Goal: Task Accomplishment & Management: Manage account settings

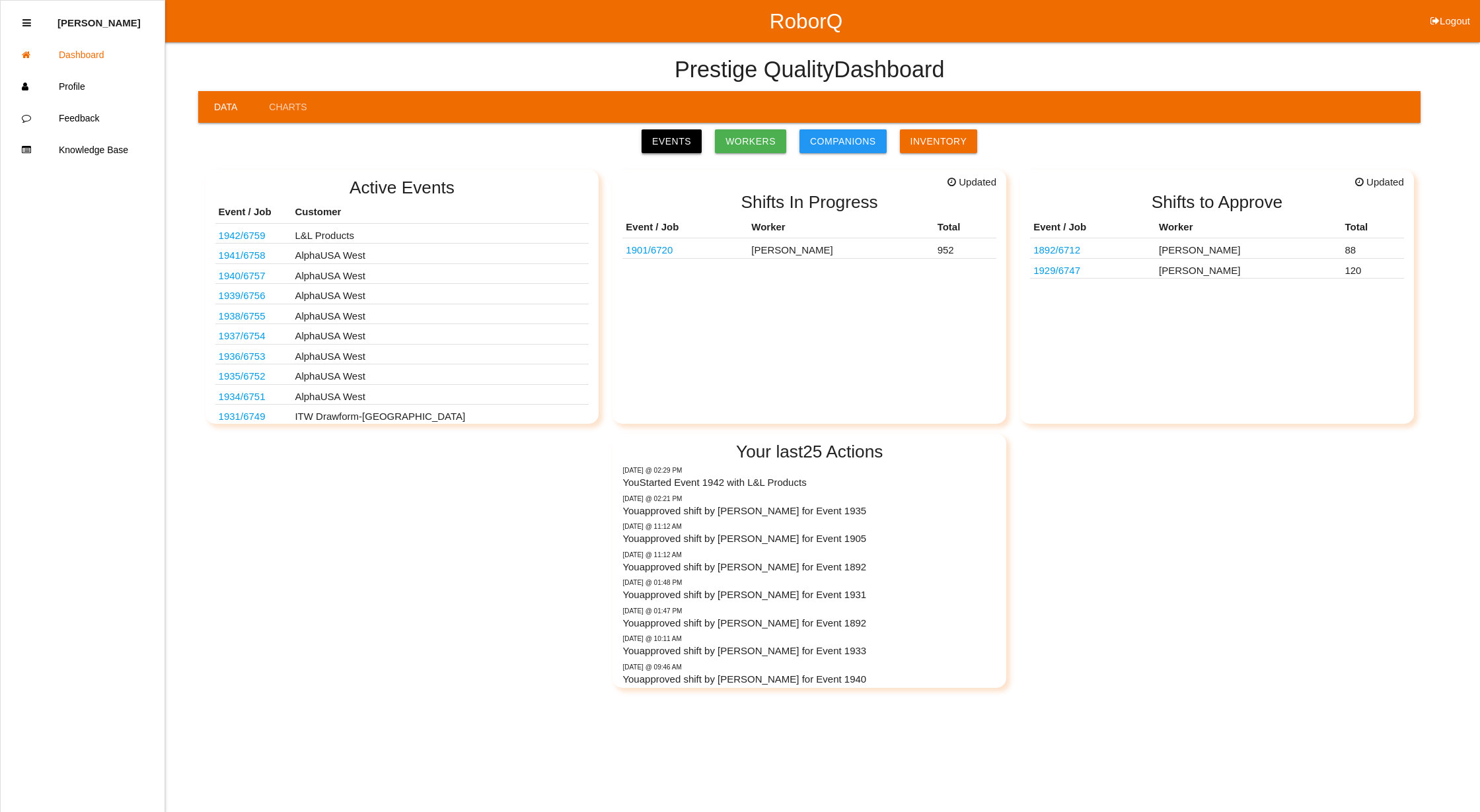
click at [681, 141] on link "Events" at bounding box center [671, 141] width 60 height 24
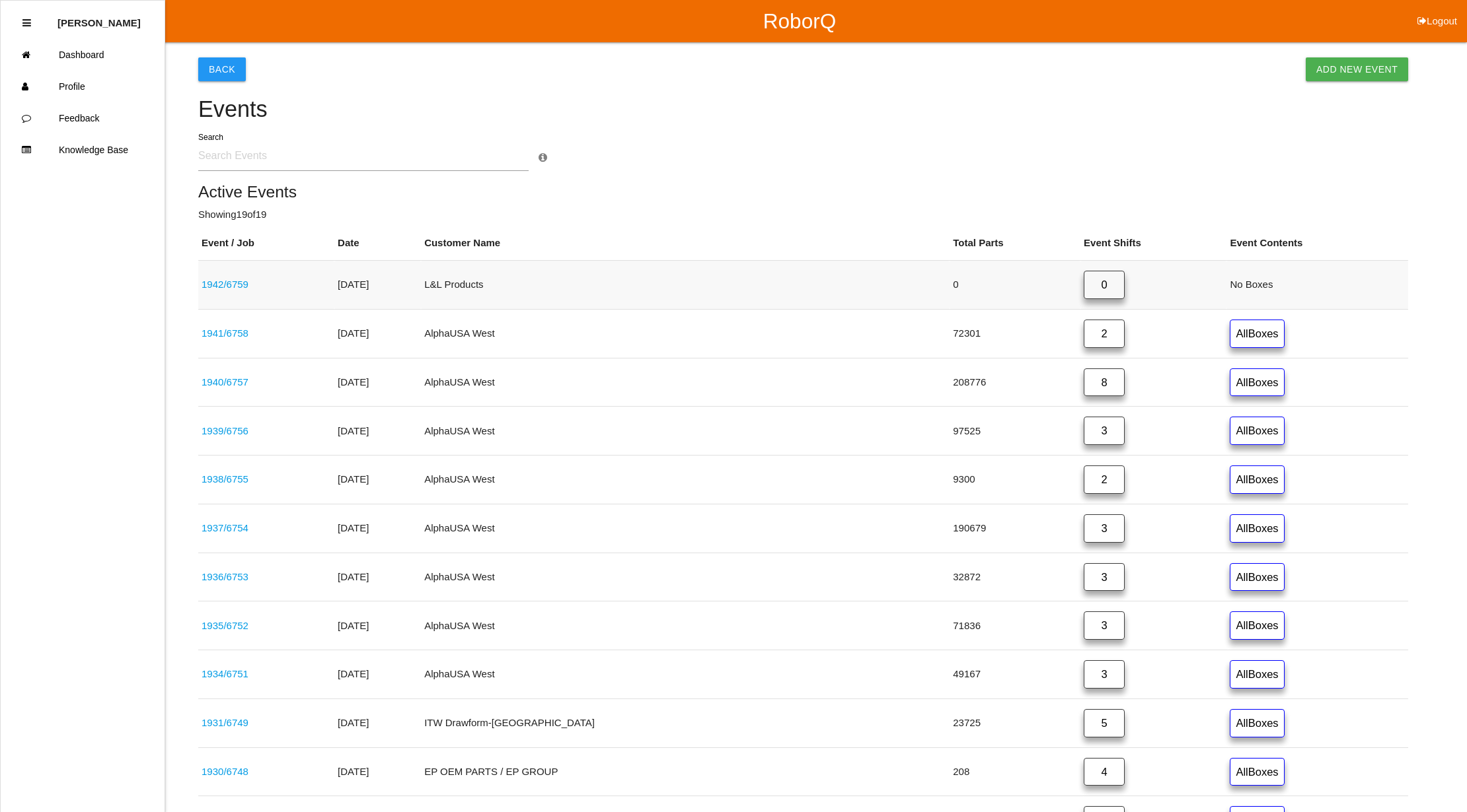
click at [220, 281] on link "1942 / 6759" at bounding box center [224, 285] width 47 height 12
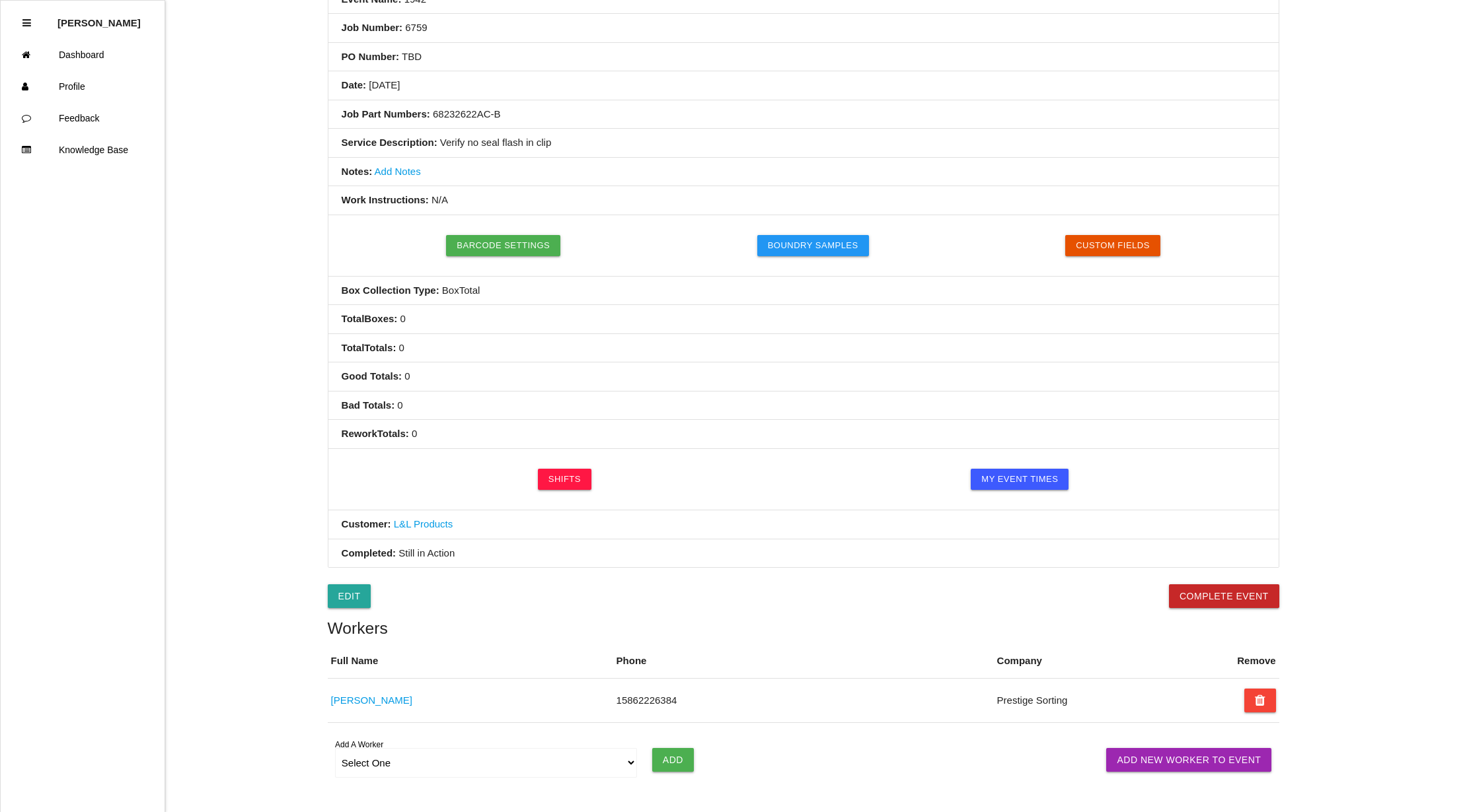
scroll to position [78, 0]
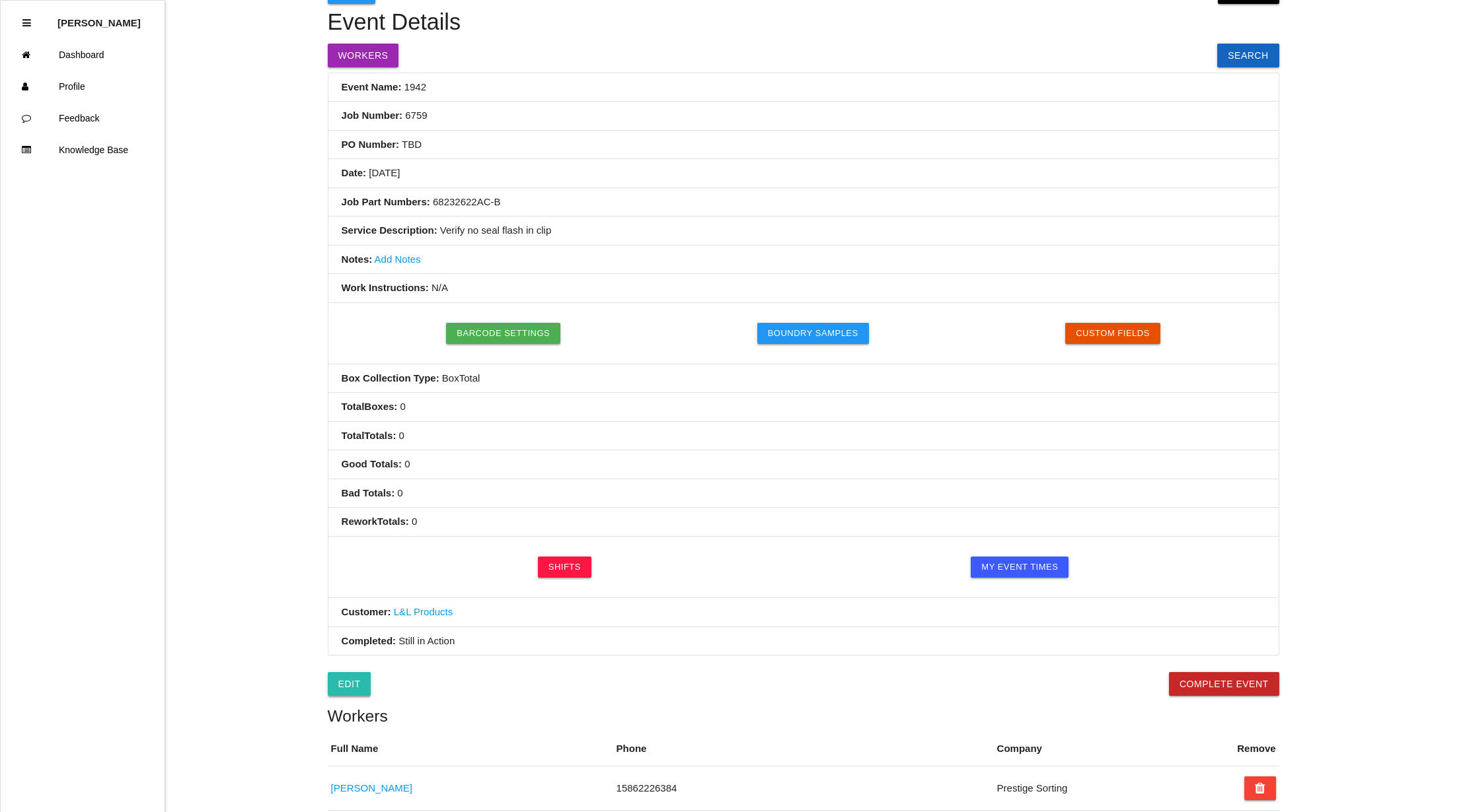
click at [339, 687] on link "Edit" at bounding box center [349, 684] width 43 height 24
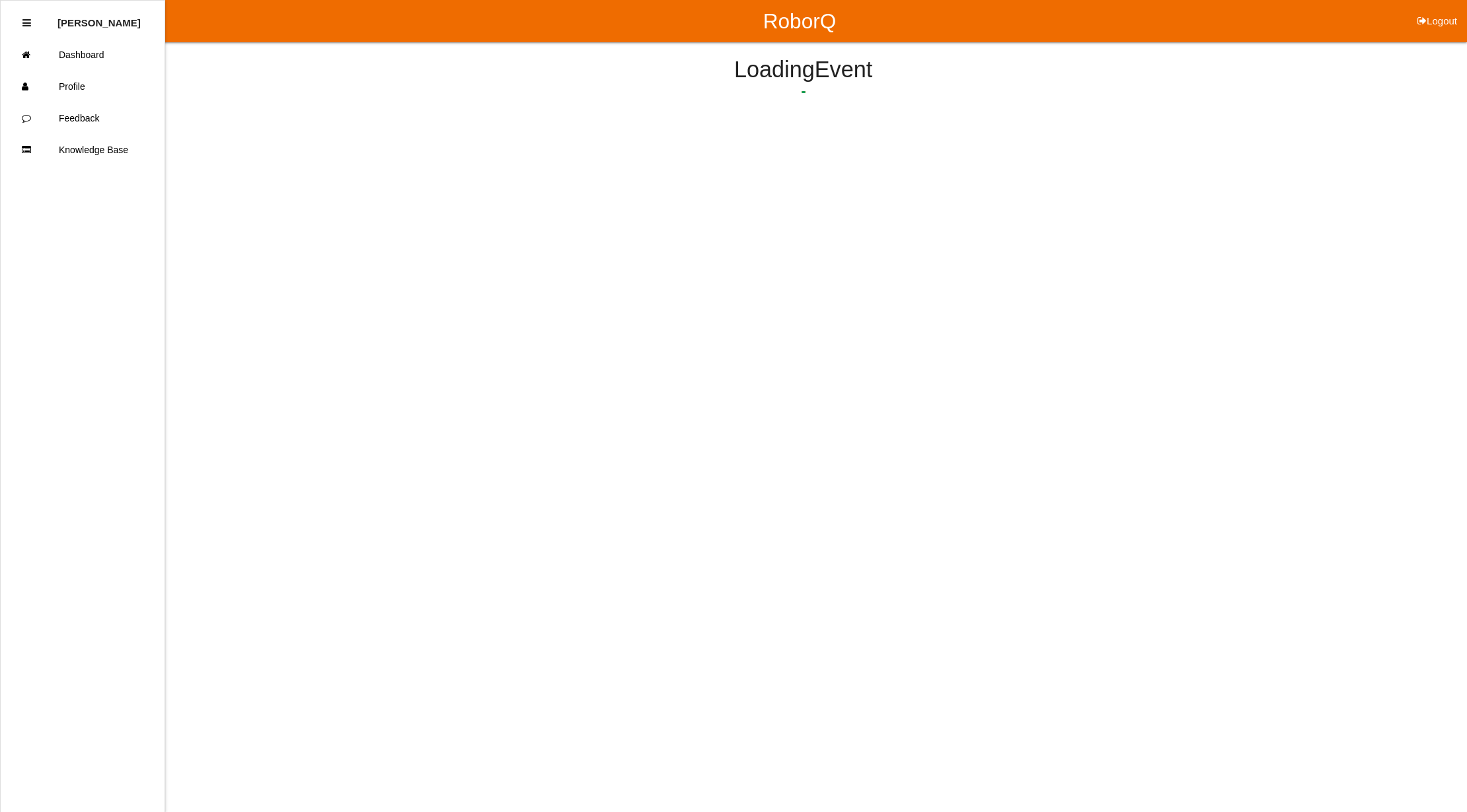
select select "notRequired"
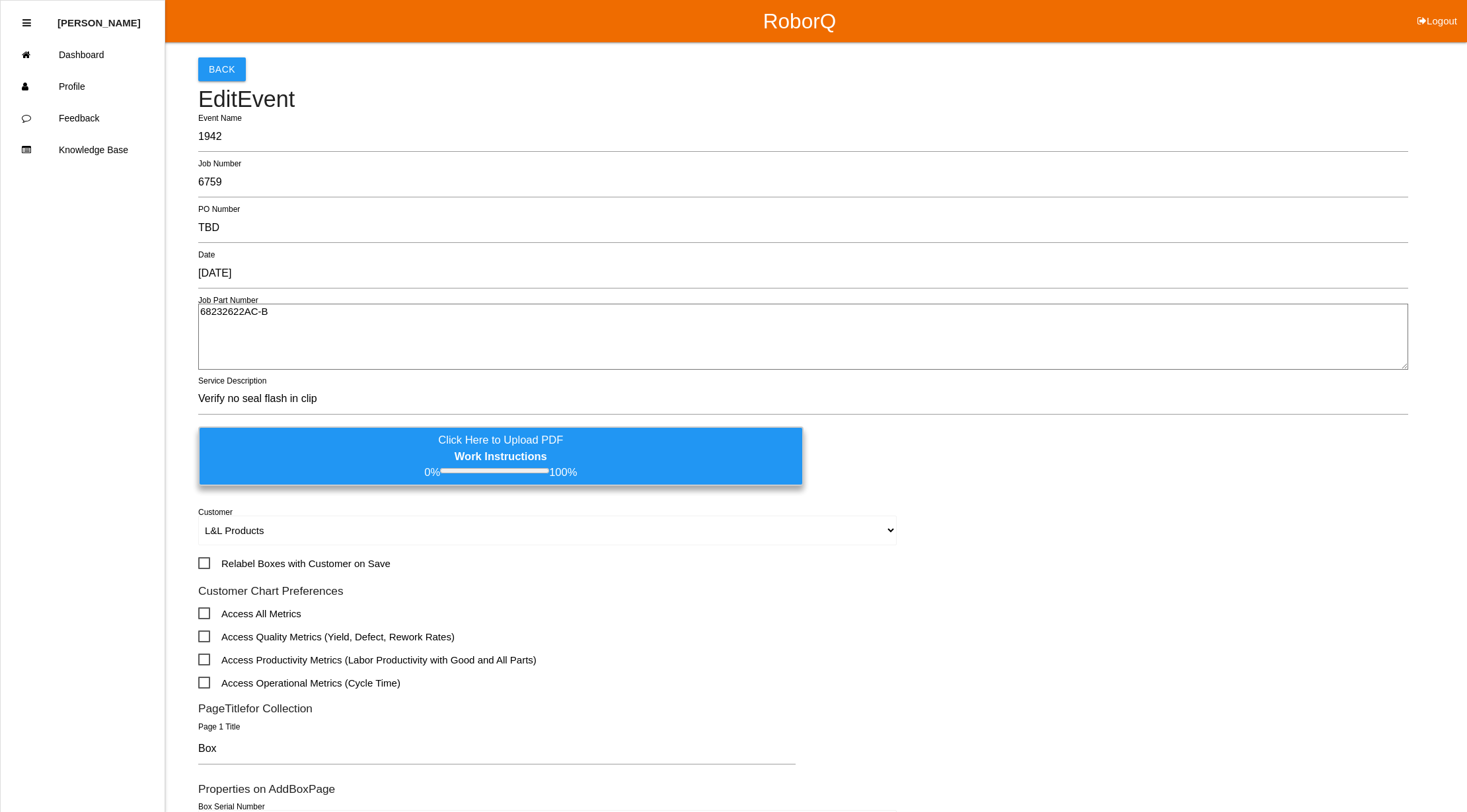
click at [511, 453] on b "Work Instructions" at bounding box center [501, 456] width 92 height 12
click at [0, 0] on input "Click Here to Upload PDF Work Instructions 0% 100%" at bounding box center [0, 0] width 0 height 0
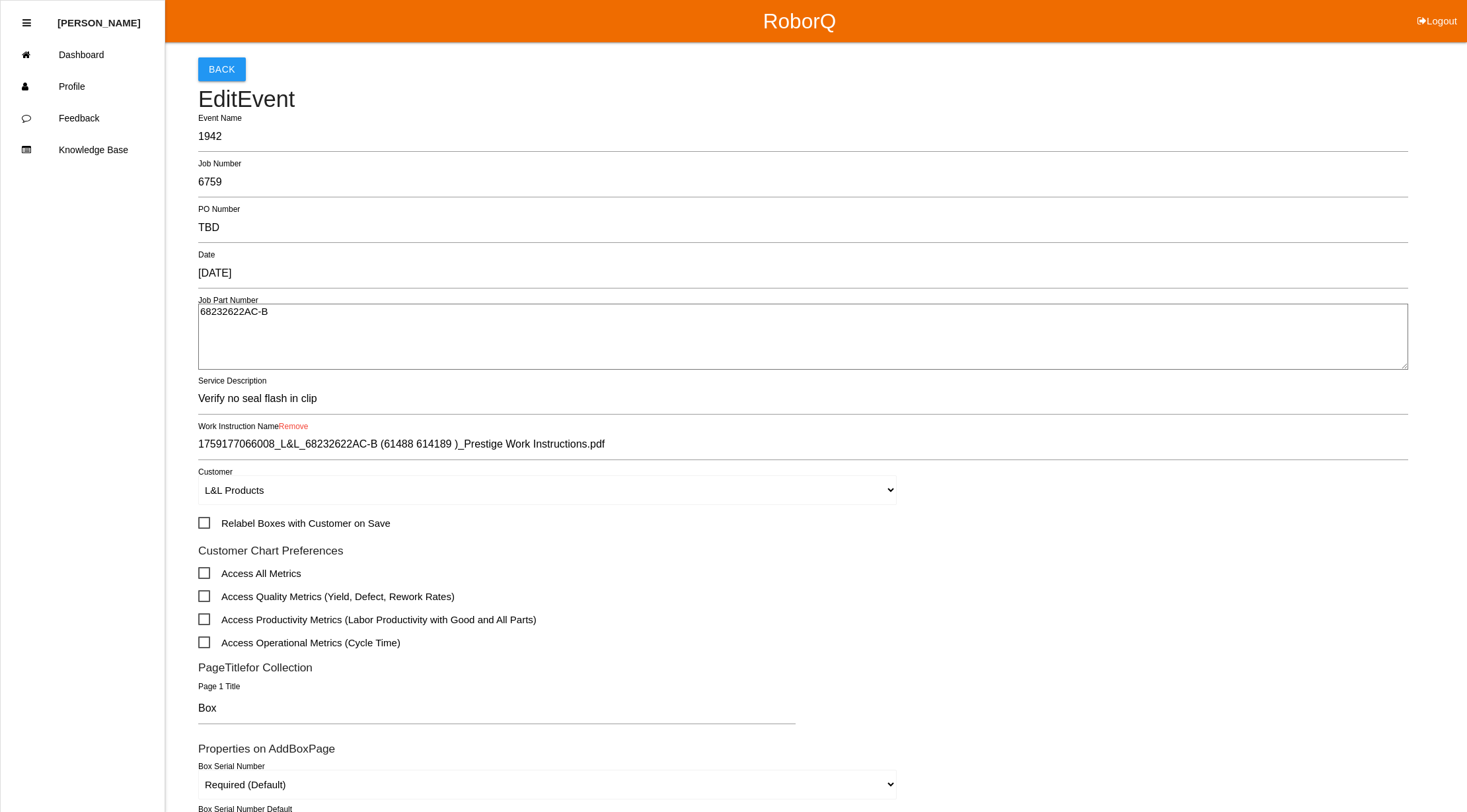
scroll to position [349, 0]
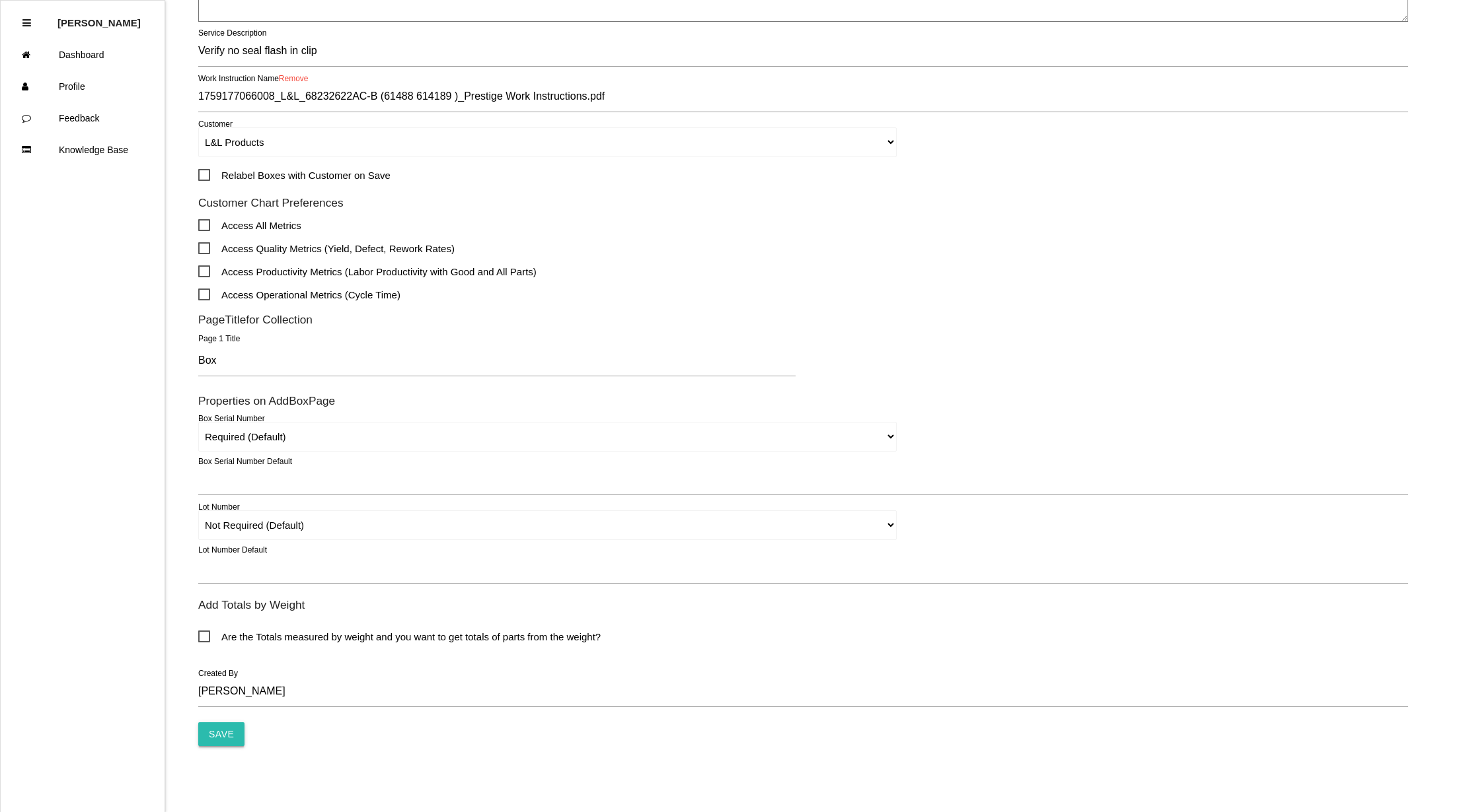
click at [215, 736] on input "Save" at bounding box center [221, 734] width 46 height 24
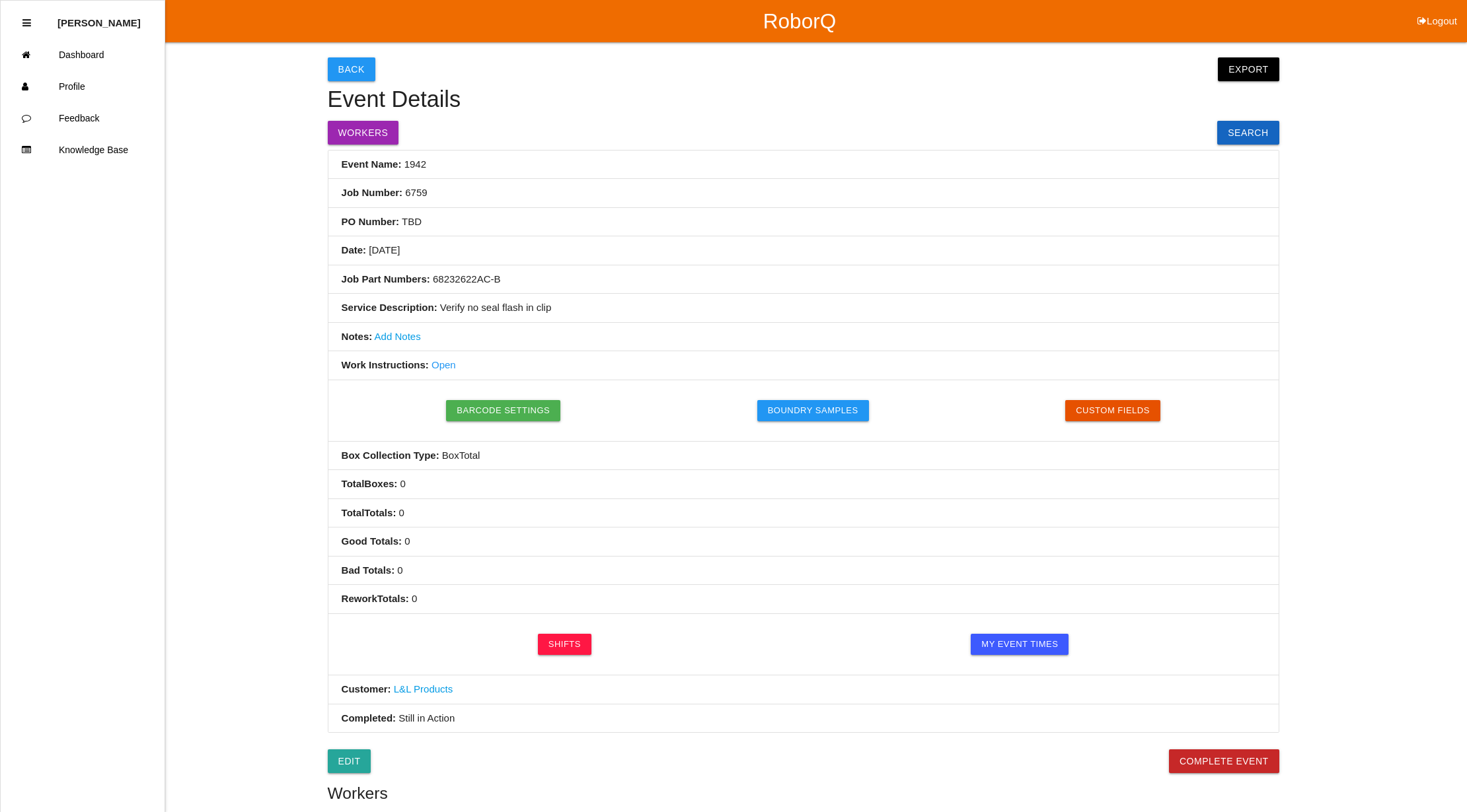
click at [1451, 10] on button "Logout" at bounding box center [1437, 5] width 59 height 10
select select "Supervisor"
